Goal: Information Seeking & Learning: Learn about a topic

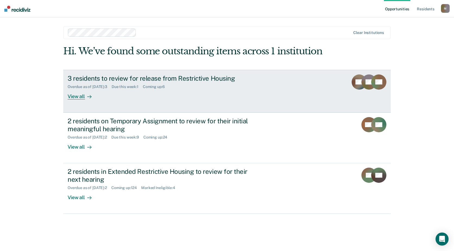
click at [81, 98] on div "View all" at bounding box center [83, 94] width 30 height 11
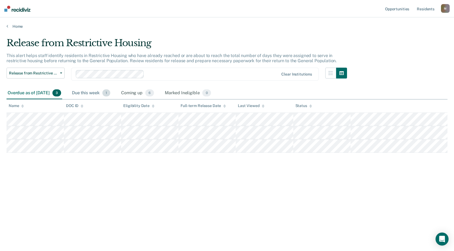
click at [111, 93] on div "Due this week 1" at bounding box center [91, 93] width 40 height 12
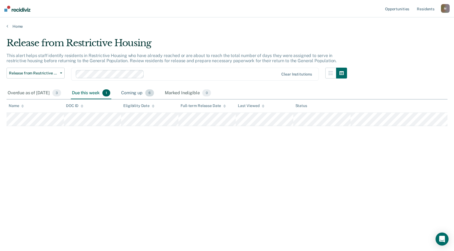
click at [151, 93] on div "Coming up 6" at bounding box center [137, 93] width 35 height 12
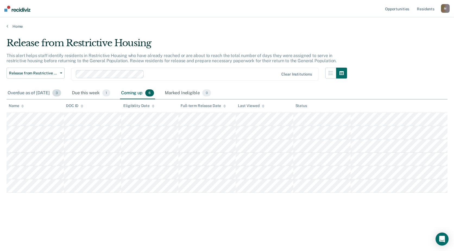
click at [50, 93] on div "Overdue as of [DATE] 3" at bounding box center [35, 93] width 56 height 12
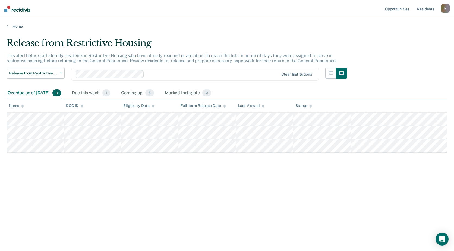
click at [264, 219] on div "Release from Restrictive Housing This alert helps staff identify residents in R…" at bounding box center [227, 132] width 441 height 190
